Goal: Transaction & Acquisition: Purchase product/service

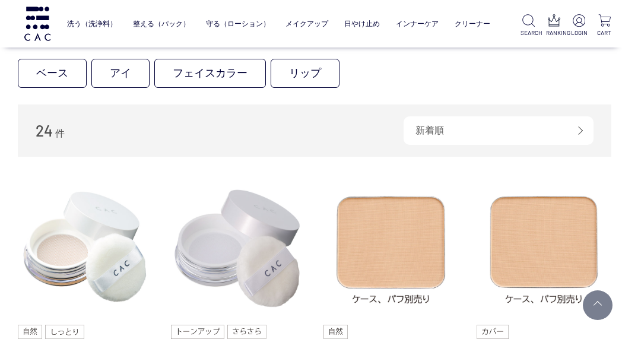
scroll to position [340, 0]
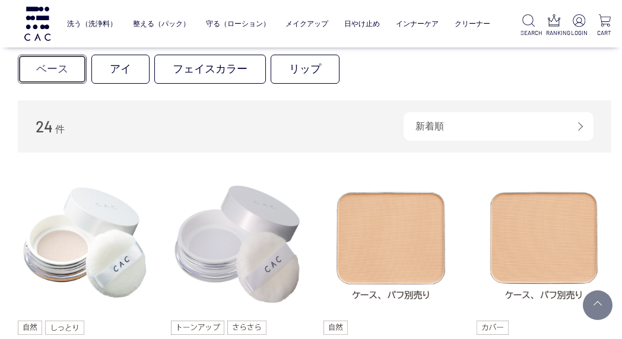
click at [43, 66] on link "ベース" at bounding box center [52, 69] width 69 height 29
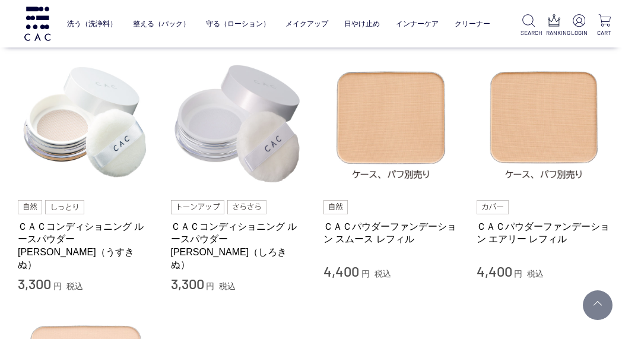
scroll to position [315, 0]
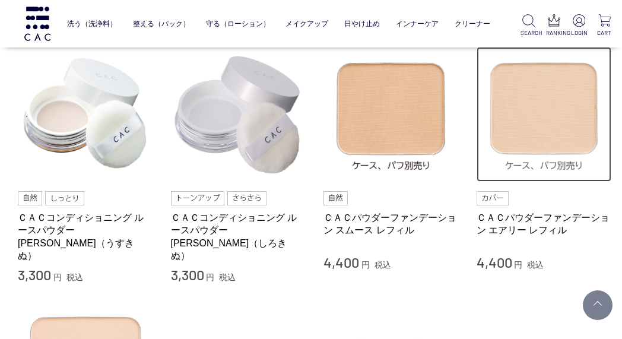
click at [537, 119] on img at bounding box center [543, 114] width 135 height 135
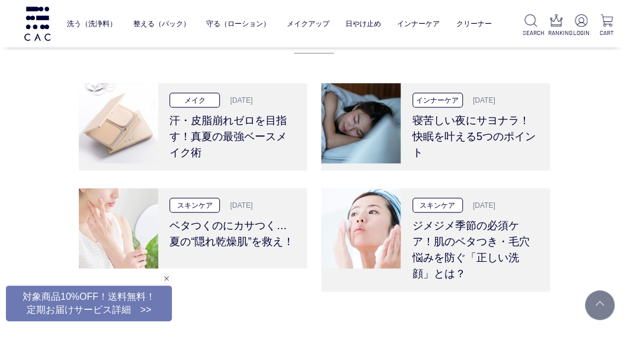
scroll to position [2222, 0]
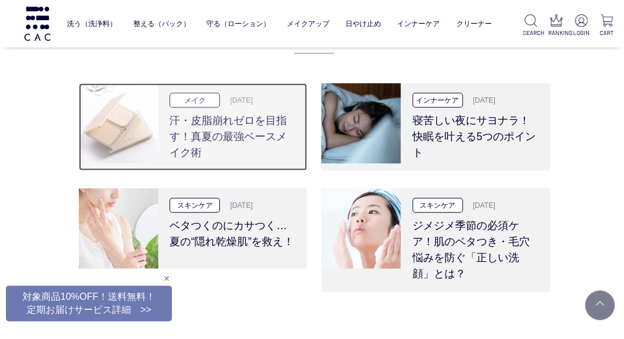
click at [234, 114] on h3 "汗・皮脂崩れゼロを目指す！真夏の最強ベースメイク術" at bounding box center [233, 133] width 126 height 53
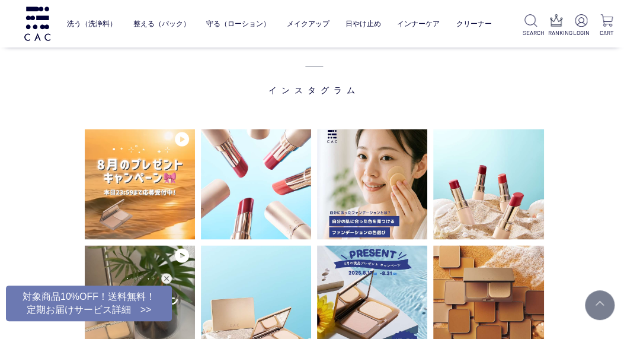
scroll to position [2751, 0]
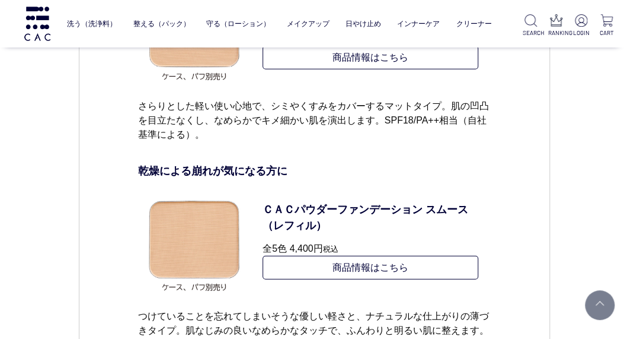
scroll to position [4740, 0]
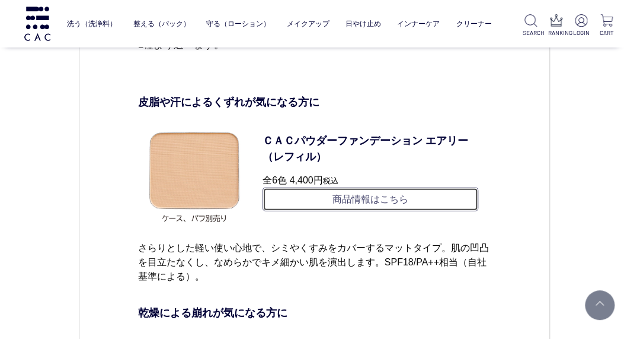
click at [368, 200] on link "商品情報はこちら" at bounding box center [371, 199] width 216 height 24
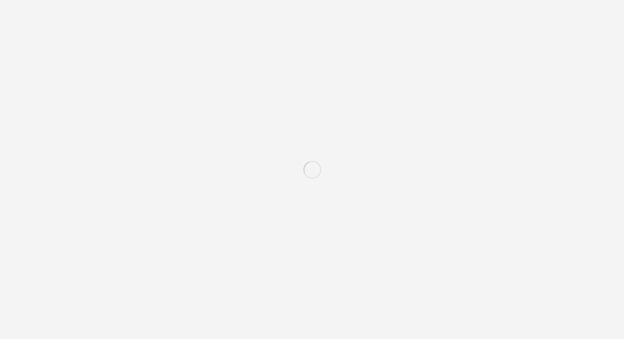
drag, startPoint x: 0, startPoint y: 0, endPoint x: 353, endPoint y: 202, distance: 406.9
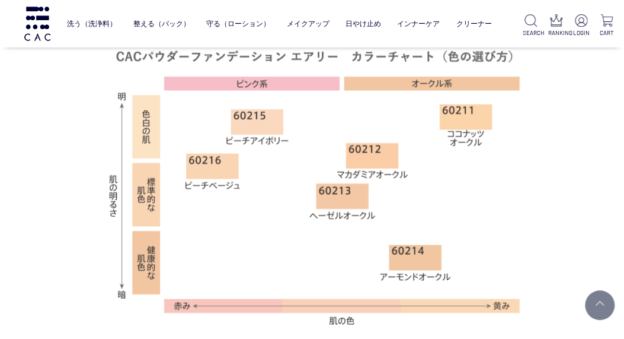
scroll to position [878, 0]
